Goal: Find specific page/section: Find specific page/section

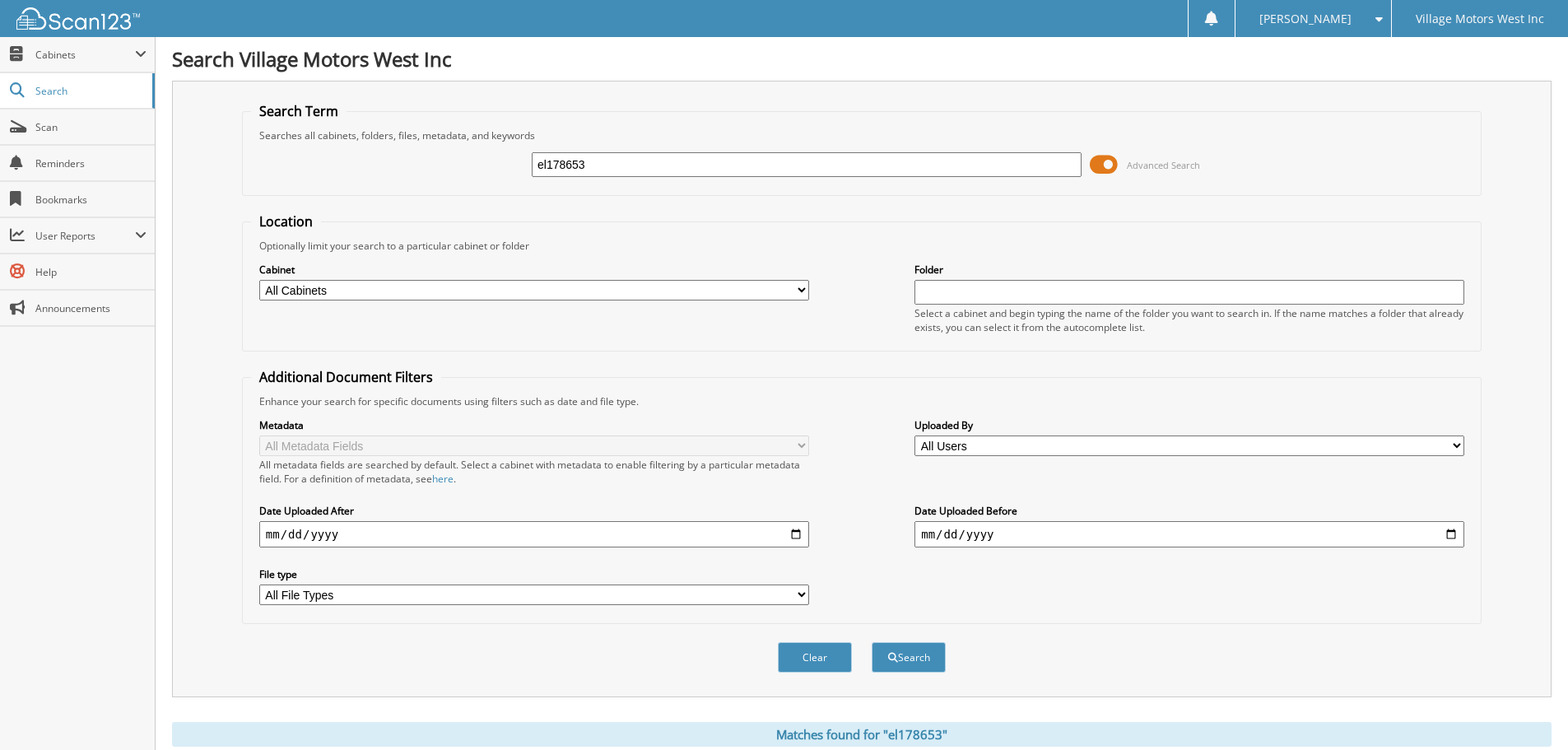
drag, startPoint x: 629, startPoint y: 166, endPoint x: 449, endPoint y: 174, distance: 180.2
click at [450, 174] on div "el178653 Advanced Search" at bounding box center [862, 165] width 1221 height 44
type input "113657"
click at [871, 642] on button "Search" at bounding box center [908, 657] width 74 height 30
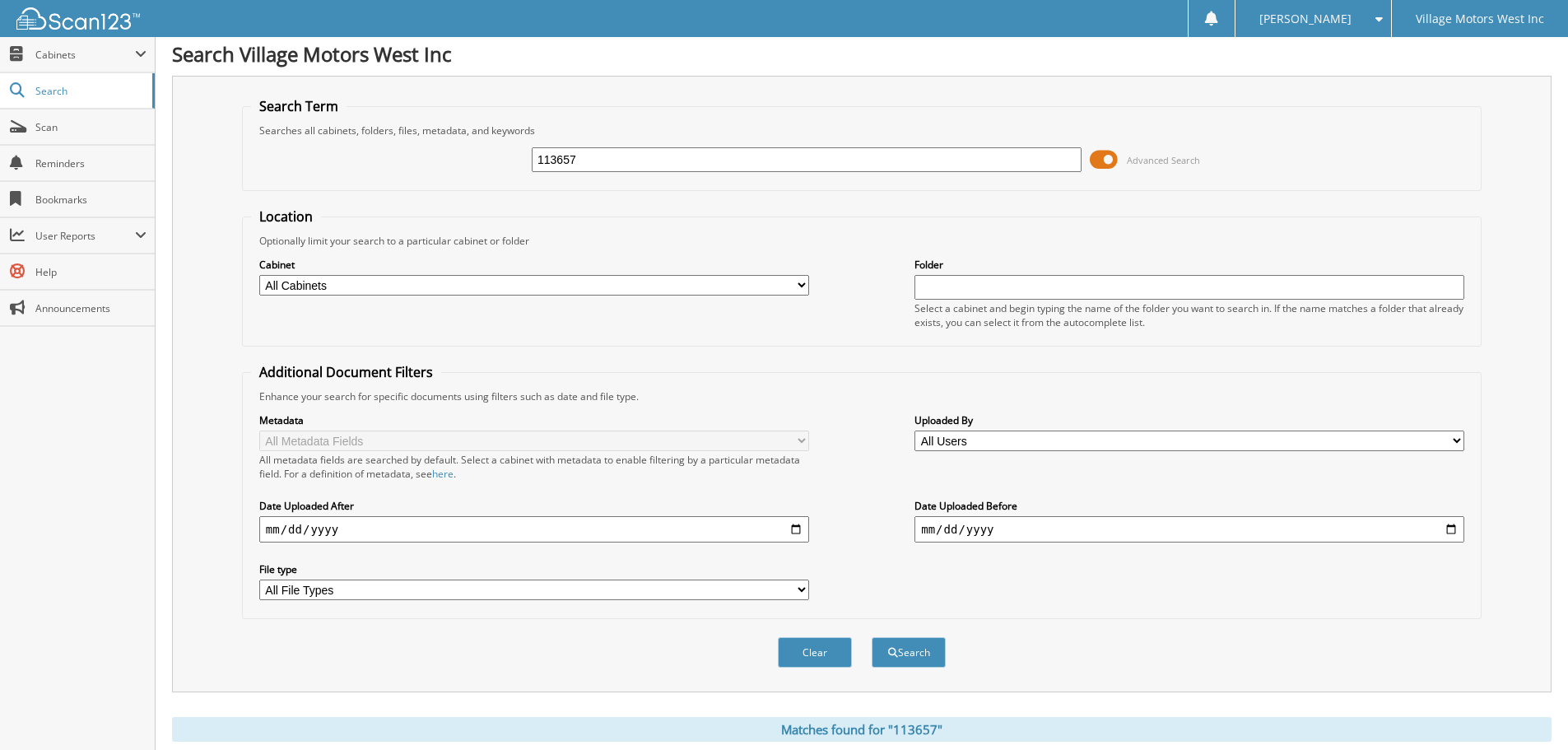
scroll to position [348, 0]
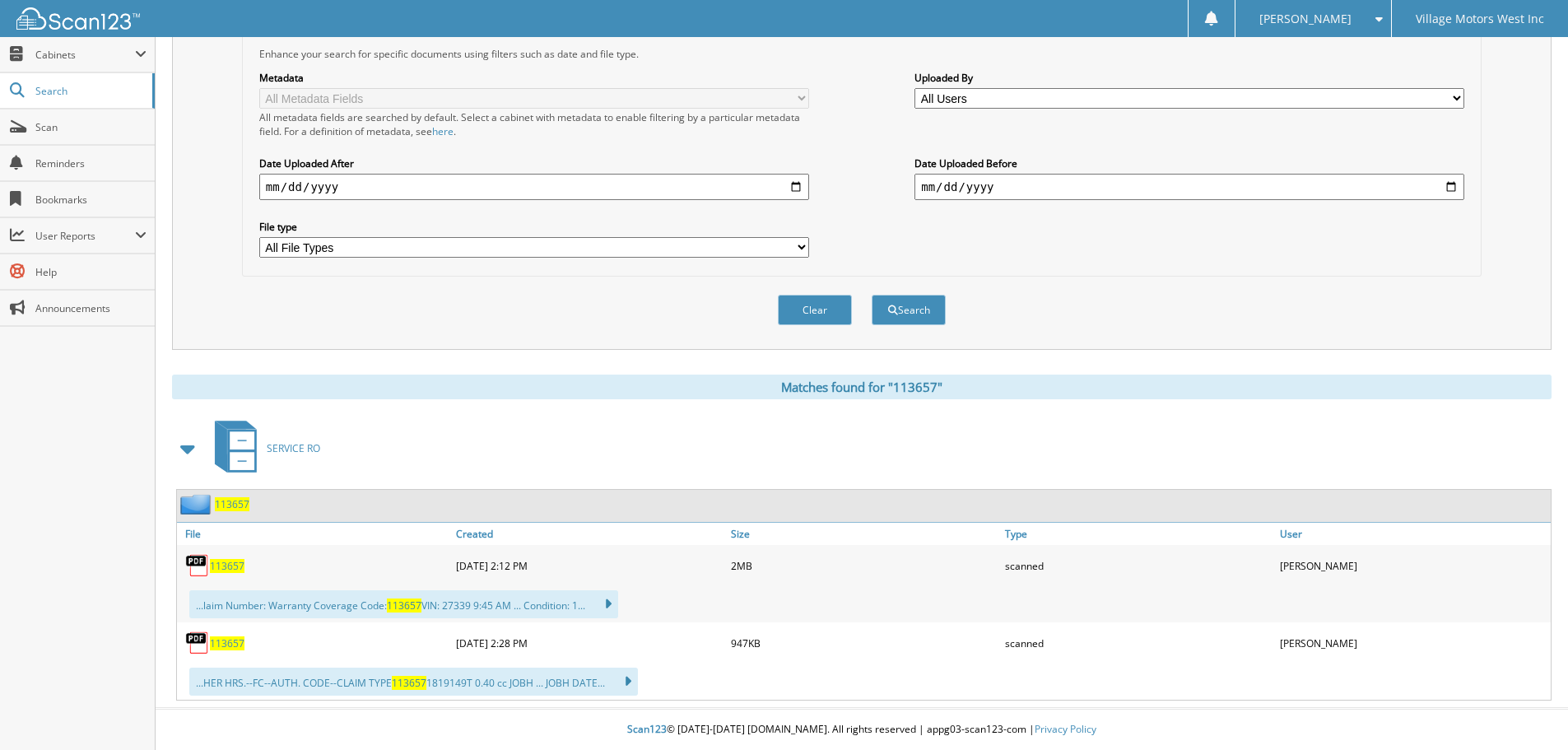
click at [227, 565] on span "113657" at bounding box center [227, 566] width 35 height 14
